Goal: Information Seeking & Learning: Learn about a topic

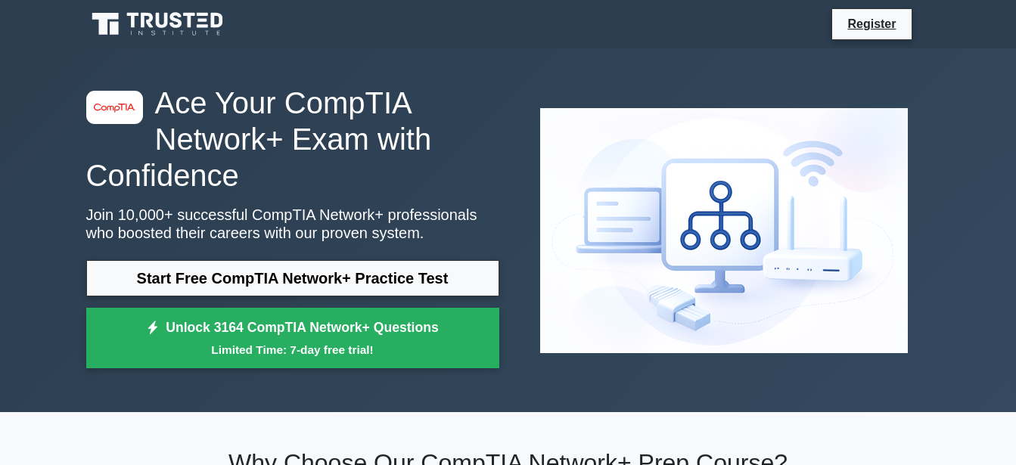
scroll to position [17, 0]
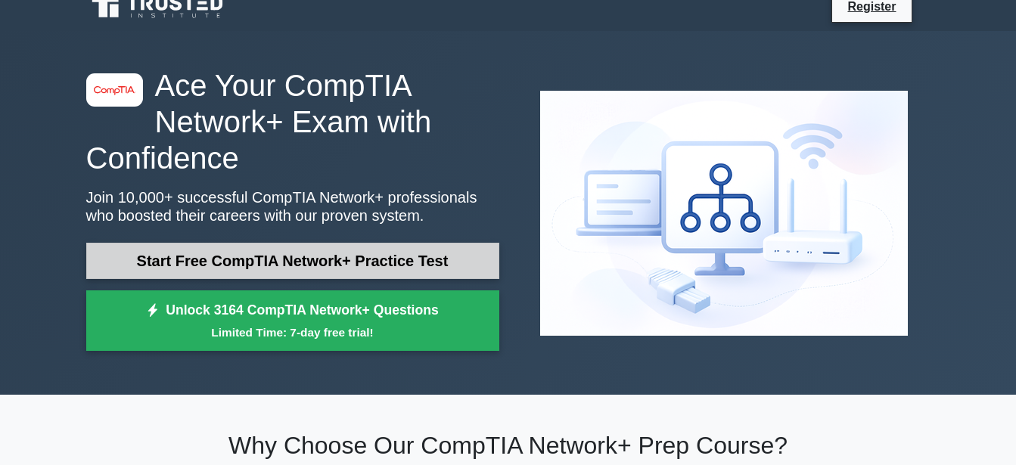
click at [220, 257] on link "Start Free CompTIA Network+ Practice Test" at bounding box center [292, 261] width 413 height 36
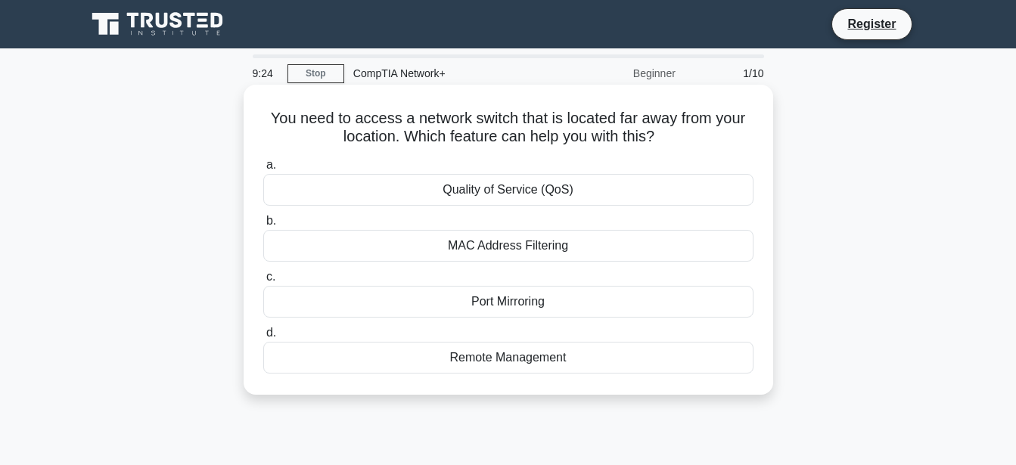
click at [460, 347] on div "Remote Management" at bounding box center [508, 358] width 490 height 32
click at [263, 338] on input "d. Remote Management" at bounding box center [263, 333] width 0 height 10
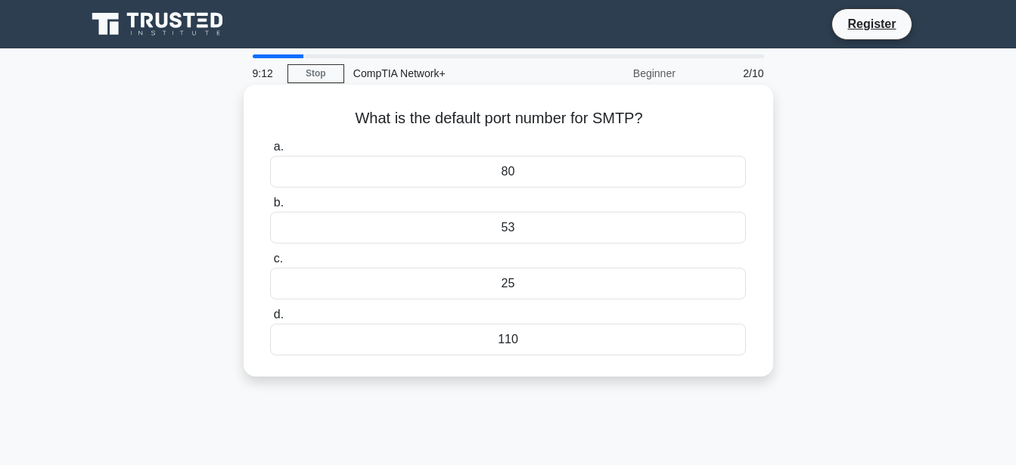
click at [536, 284] on div "25" at bounding box center [507, 284] width 475 height 32
click at [270, 264] on input "c. 25" at bounding box center [270, 259] width 0 height 10
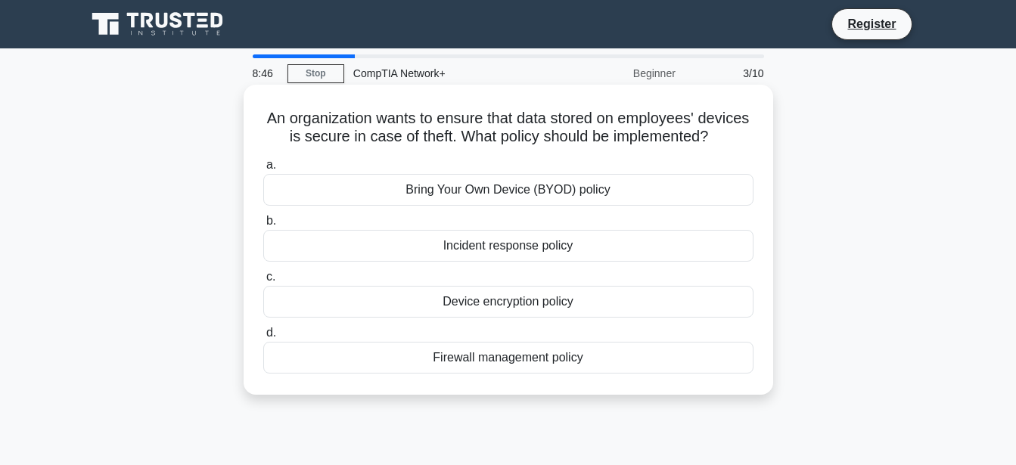
click at [548, 252] on div "Incident response policy" at bounding box center [508, 246] width 490 height 32
click at [263, 226] on input "b. Incident response policy" at bounding box center [263, 221] width 0 height 10
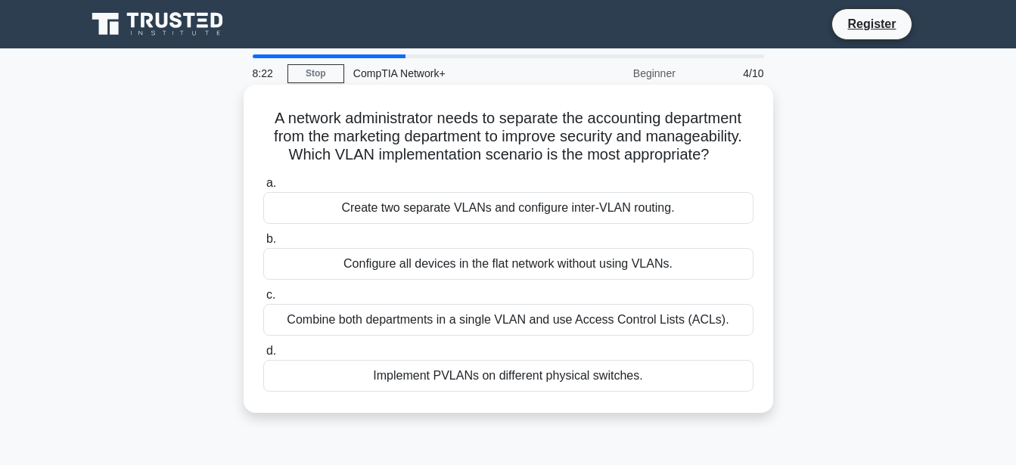
click at [559, 213] on div "Create two separate VLANs and configure inter-VLAN routing." at bounding box center [508, 208] width 490 height 32
click at [263, 188] on input "a. Create two separate VLANs and configure inter-VLAN routing." at bounding box center [263, 184] width 0 height 10
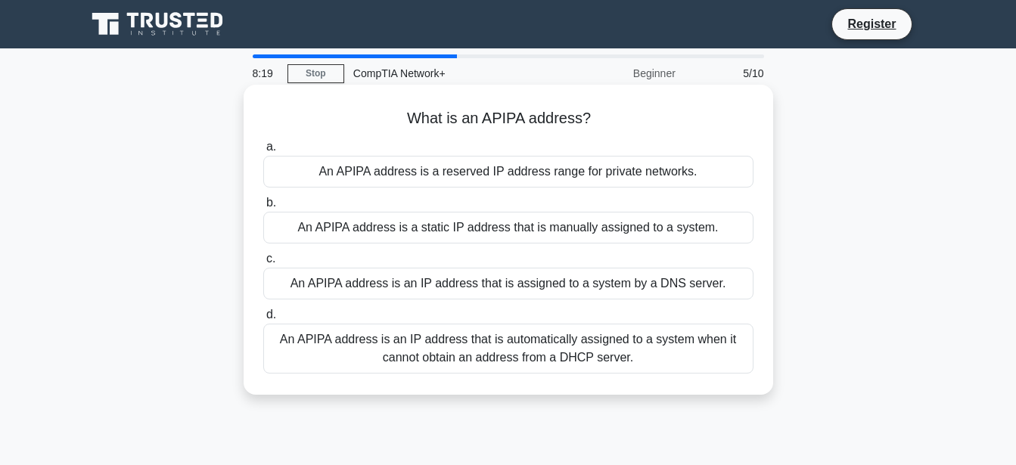
click at [573, 224] on div "An APIPA address is a static IP address that is manually assigned to a system." at bounding box center [508, 228] width 490 height 32
click at [263, 208] on input "b. An APIPA address is a static IP address that is manually assigned to a syste…" at bounding box center [263, 203] width 0 height 10
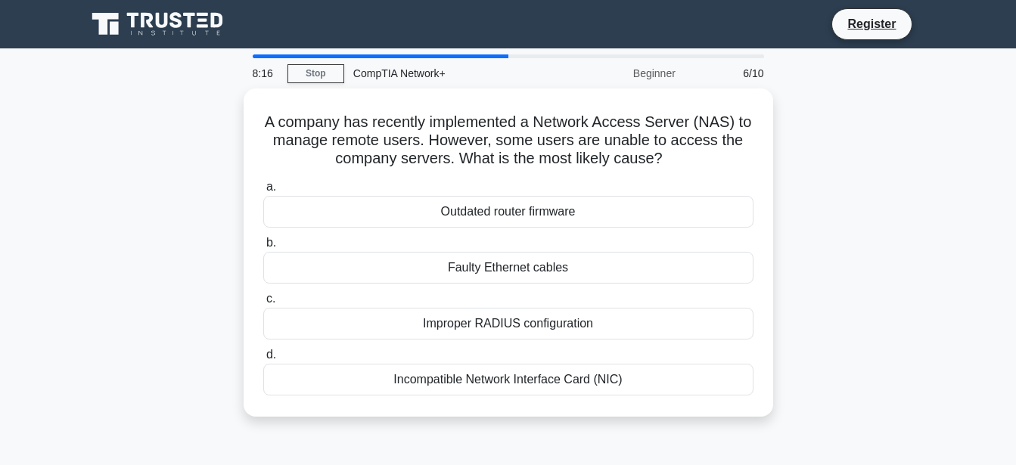
click at [573, 224] on div "Outdated router firmware" at bounding box center [508, 212] width 490 height 32
click at [263, 192] on input "a. Outdated router firmware" at bounding box center [263, 187] width 0 height 10
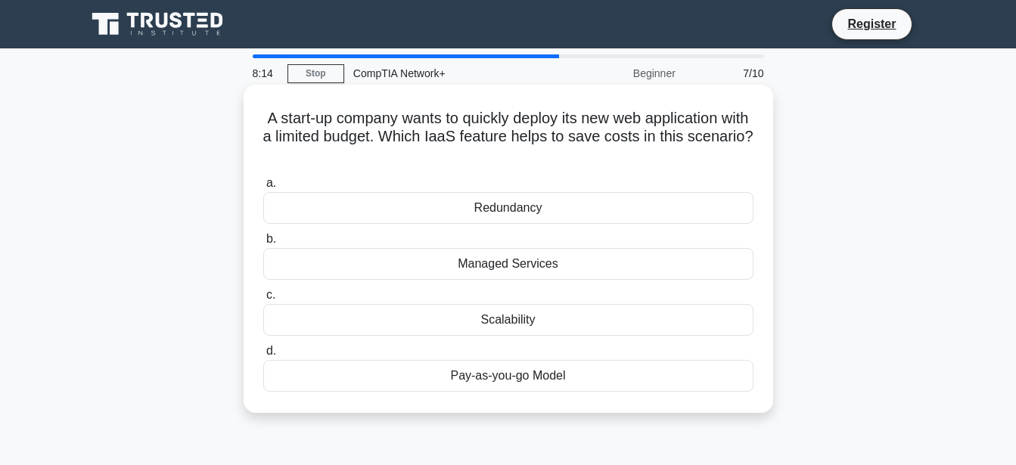
click at [559, 213] on div "Redundancy" at bounding box center [508, 208] width 490 height 32
click at [263, 188] on input "a. Redundancy" at bounding box center [263, 184] width 0 height 10
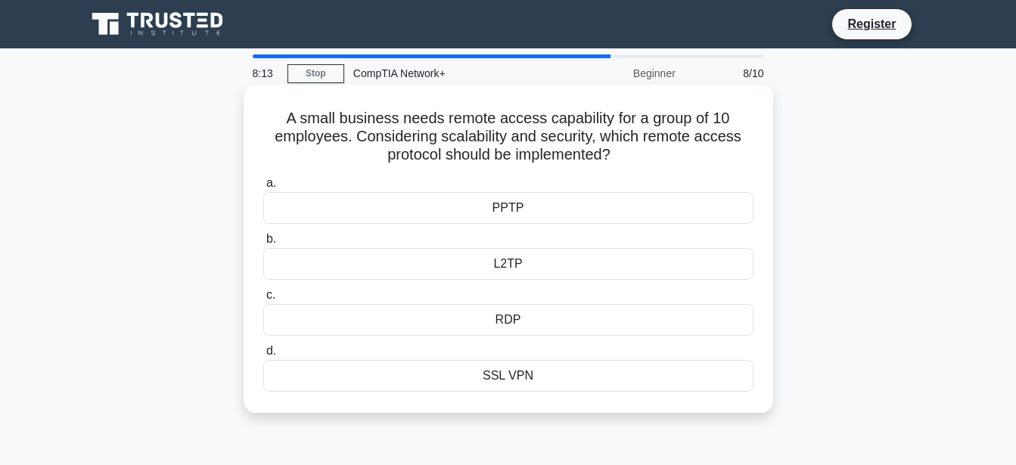
click at [558, 279] on div "L2TP" at bounding box center [508, 264] width 490 height 32
click at [263, 244] on input "b. L2TP" at bounding box center [263, 240] width 0 height 10
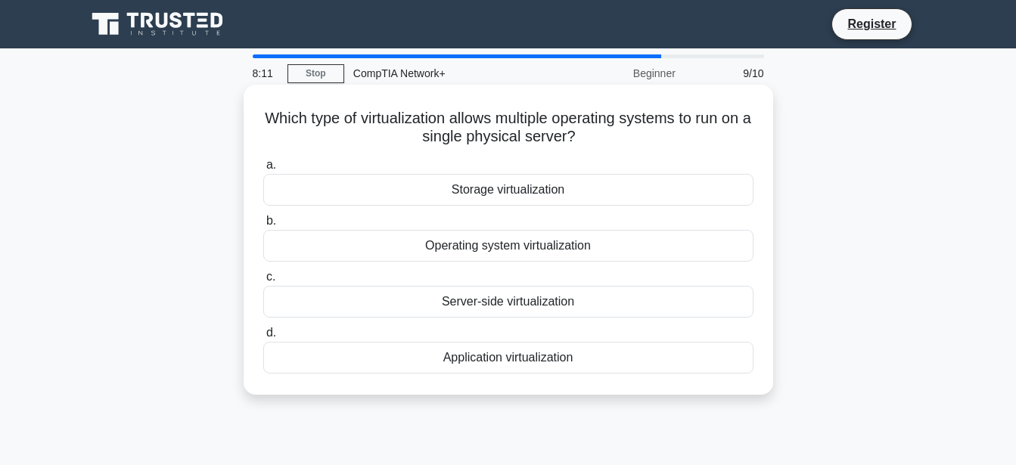
click at [512, 308] on div "Server-side virtualization" at bounding box center [508, 302] width 490 height 32
click at [263, 282] on input "c. Server-side virtualization" at bounding box center [263, 277] width 0 height 10
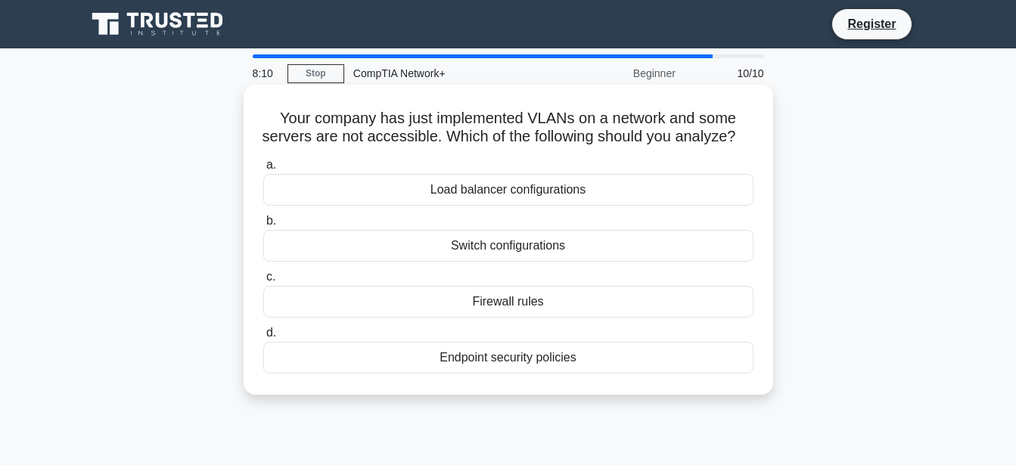
click at [527, 206] on div "Load balancer configurations" at bounding box center [508, 190] width 490 height 32
click at [263, 170] on input "a. Load balancer configurations" at bounding box center [263, 165] width 0 height 10
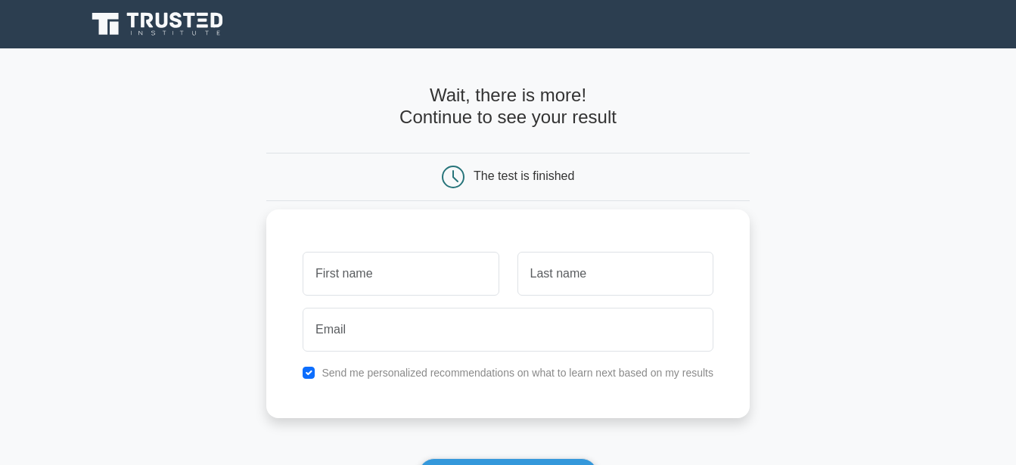
scroll to position [295, 0]
